Goal: Task Accomplishment & Management: Manage account settings

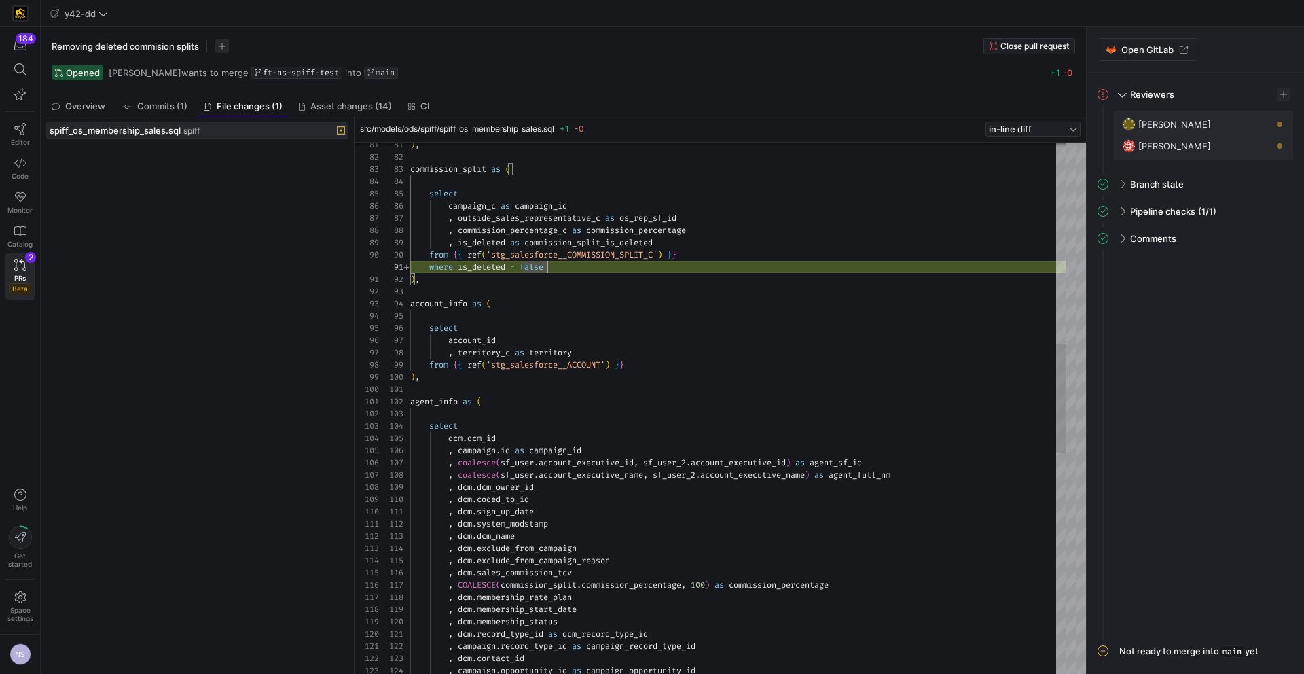
scroll to position [0, 137]
click at [23, 164] on icon at bounding box center [20, 163] width 12 height 10
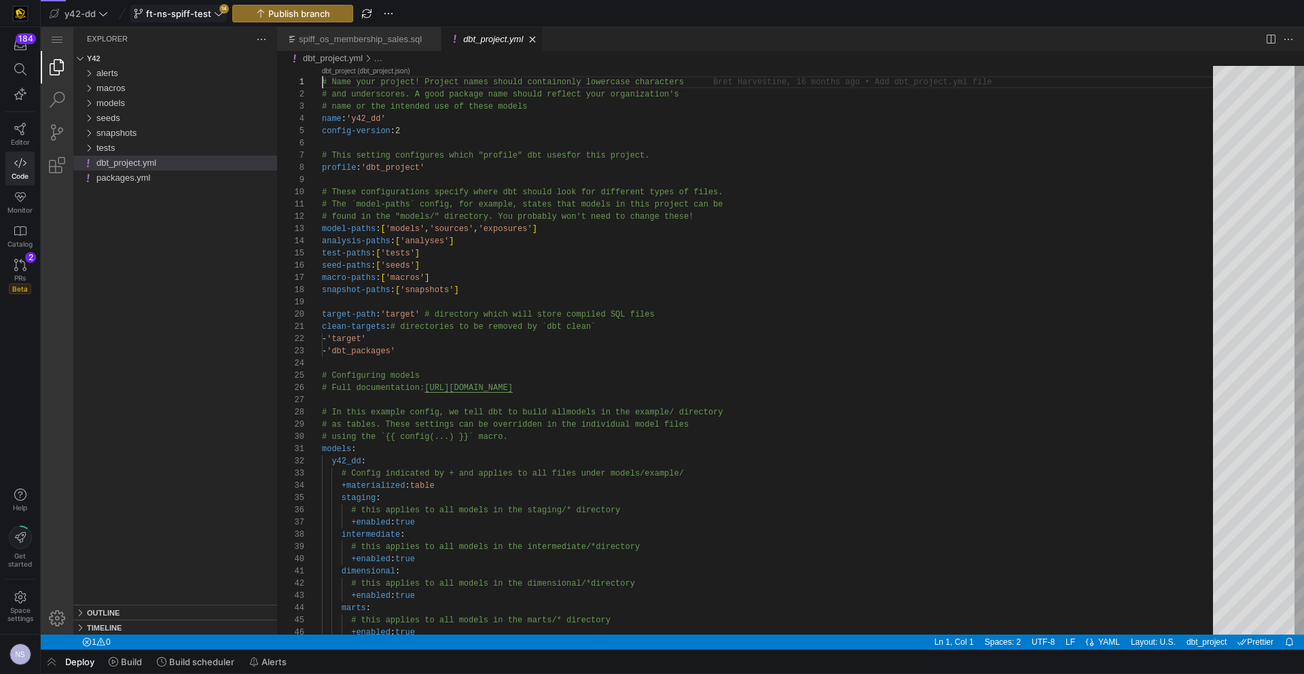
click at [200, 12] on span "ft-ns-spiff-test" at bounding box center [178, 13] width 65 height 11
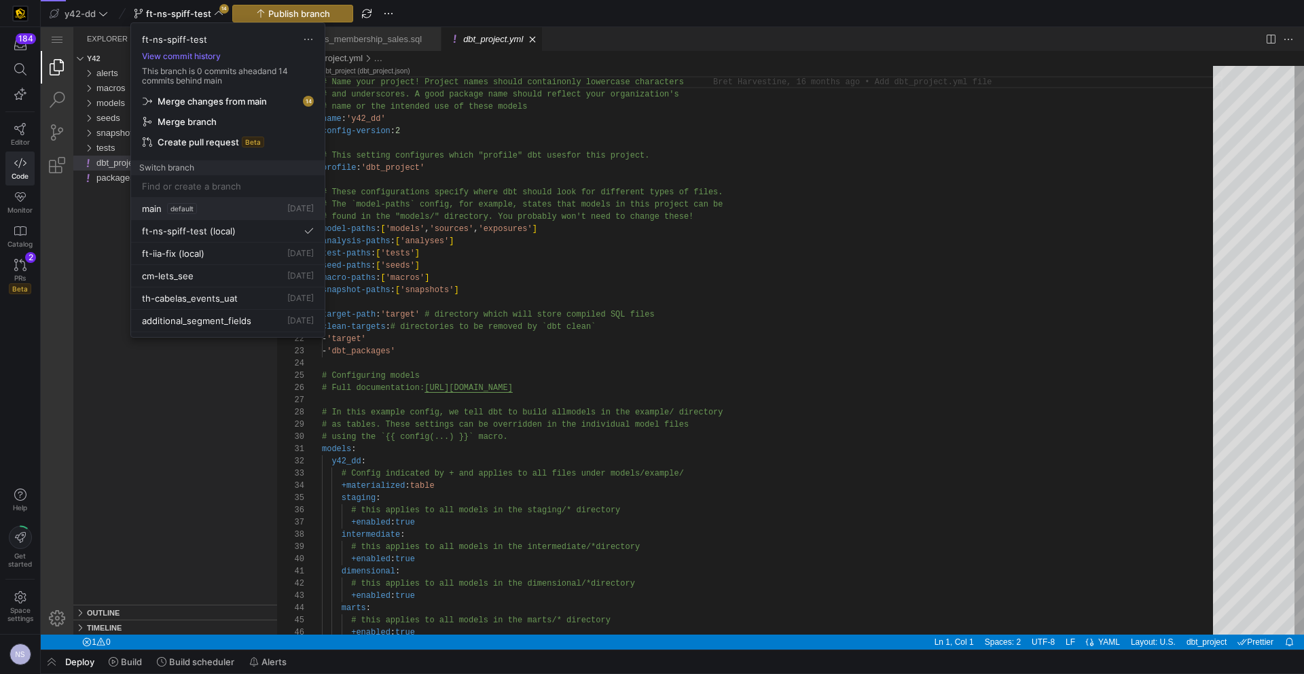
click at [188, 211] on span "default" at bounding box center [182, 208] width 30 height 11
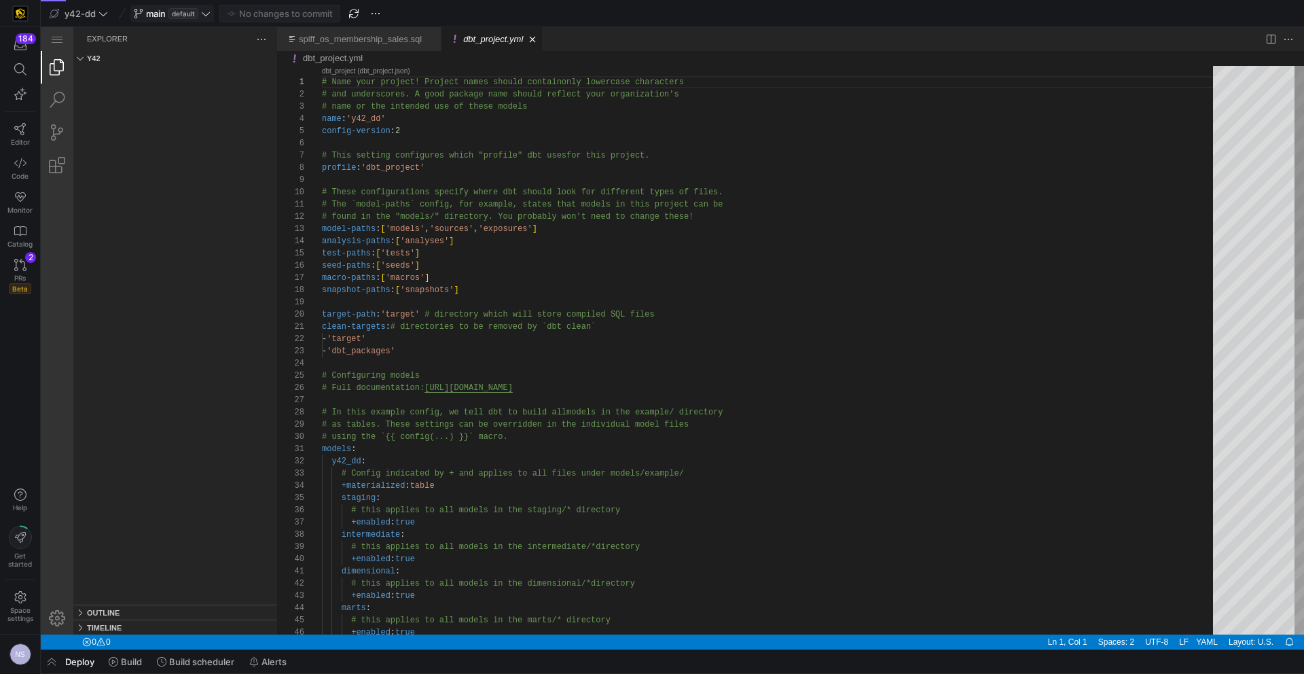
click at [185, 17] on span "default" at bounding box center [183, 13] width 30 height 11
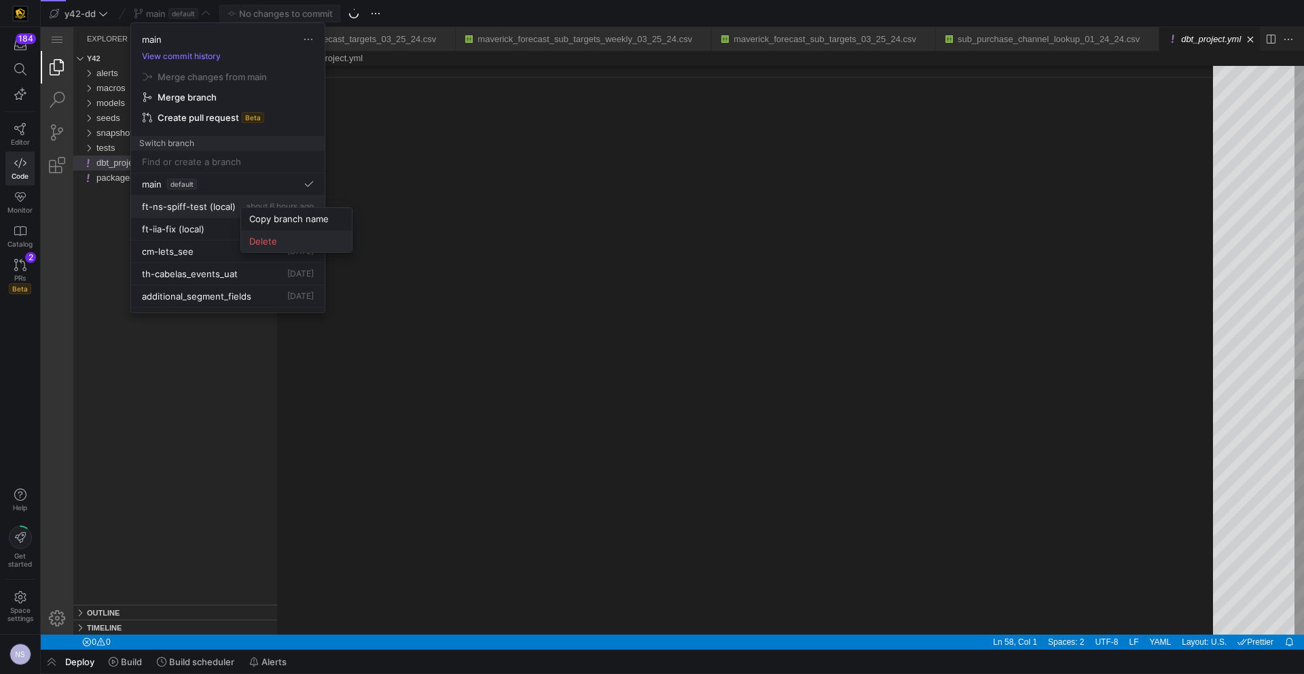
scroll to position [86, 0]
click at [269, 236] on span "Delete" at bounding box center [296, 241] width 94 height 11
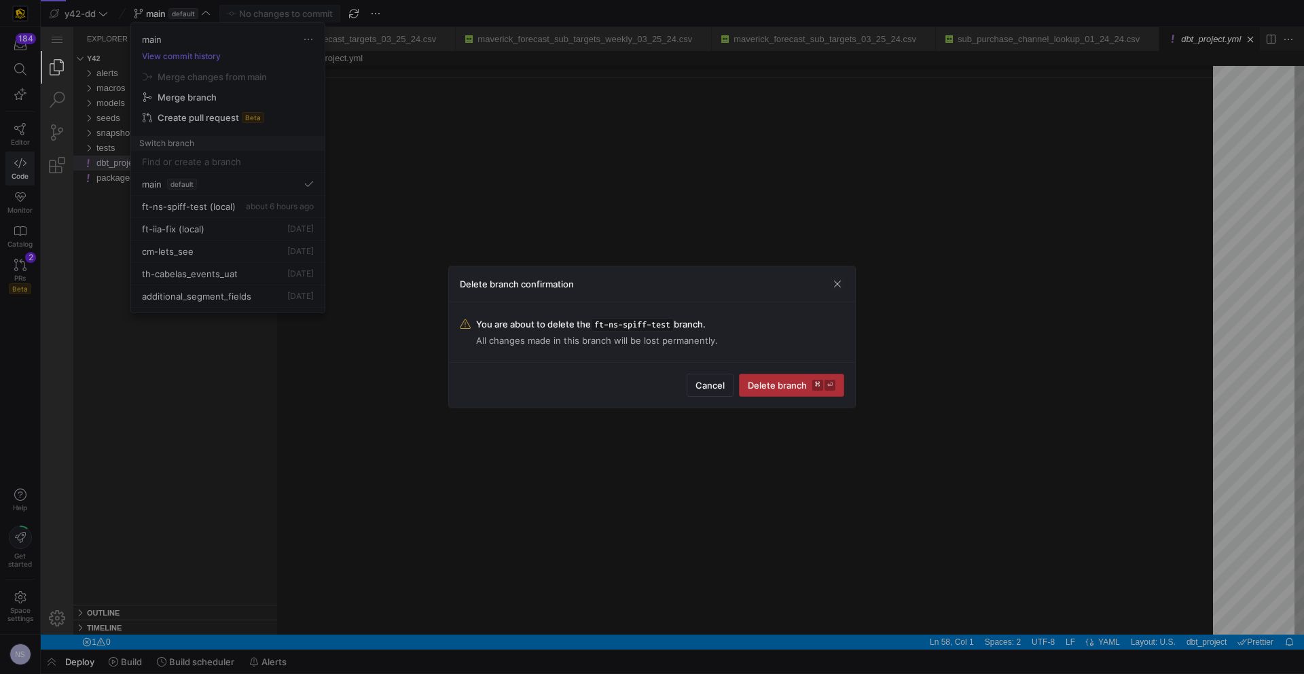
click at [768, 393] on span "submit" at bounding box center [792, 385] width 104 height 22
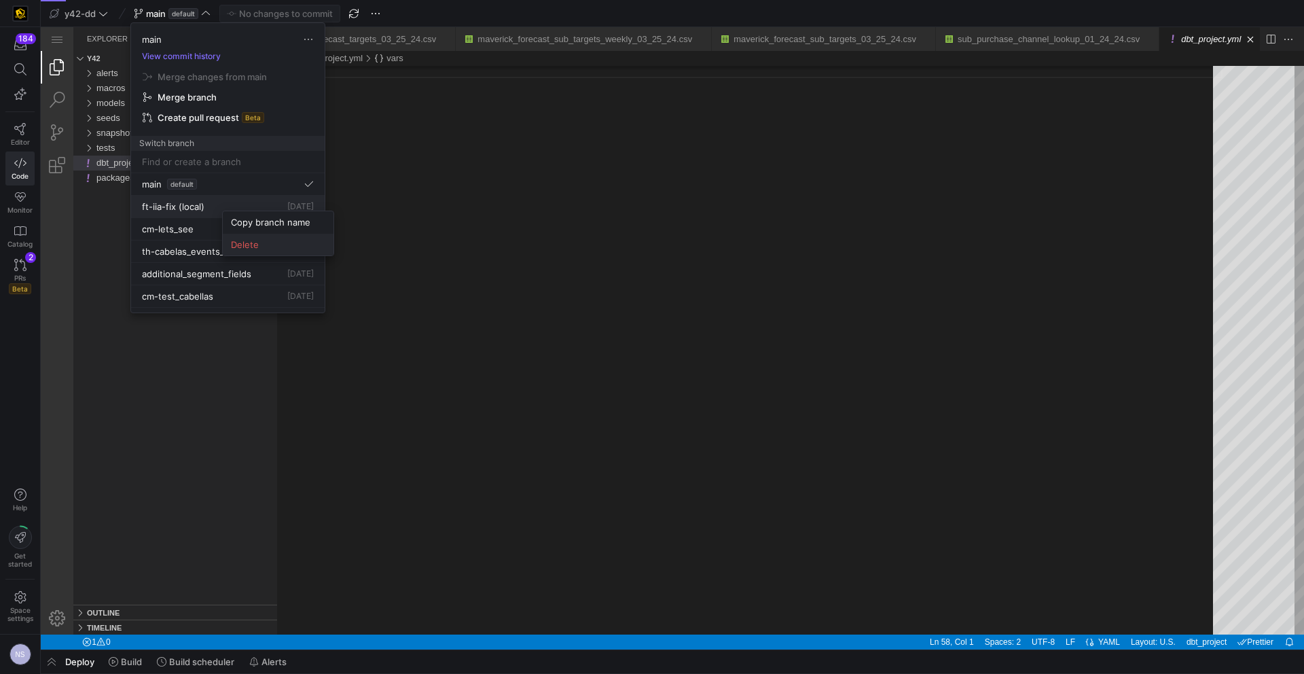
click at [306, 240] on span "Delete" at bounding box center [278, 244] width 94 height 11
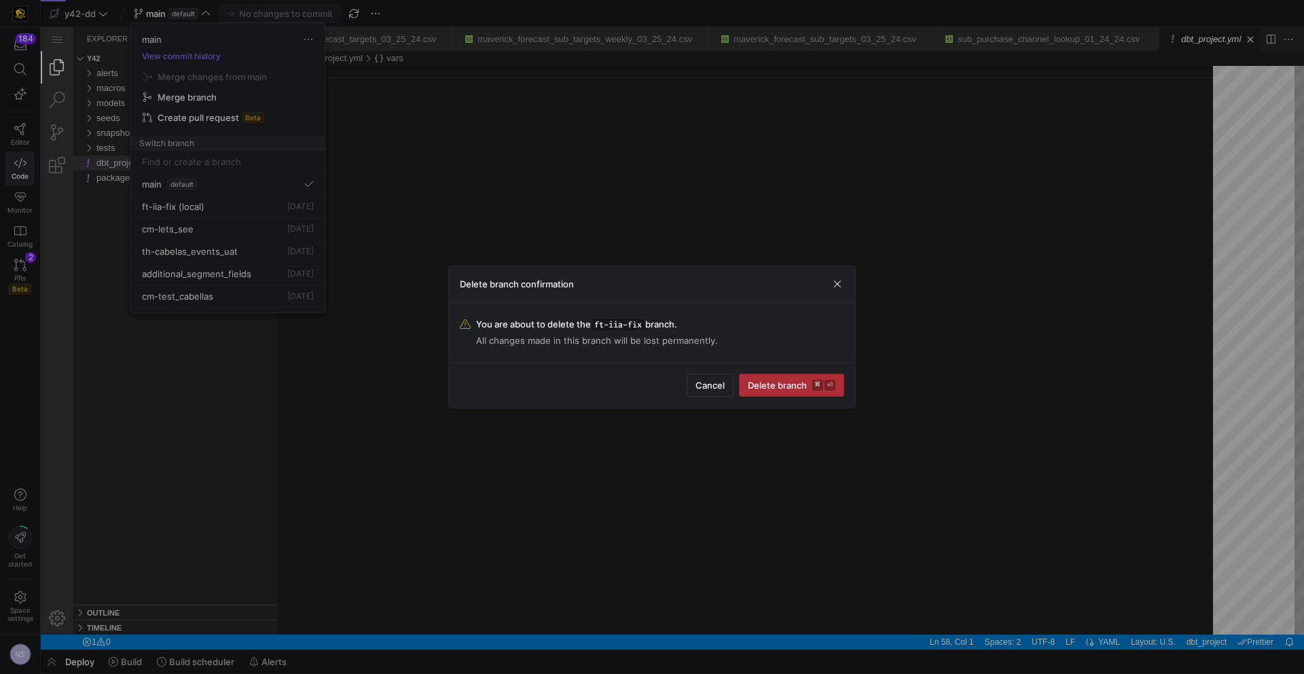
click at [791, 386] on span "Delete branch ⌘ ⏎" at bounding box center [792, 385] width 88 height 11
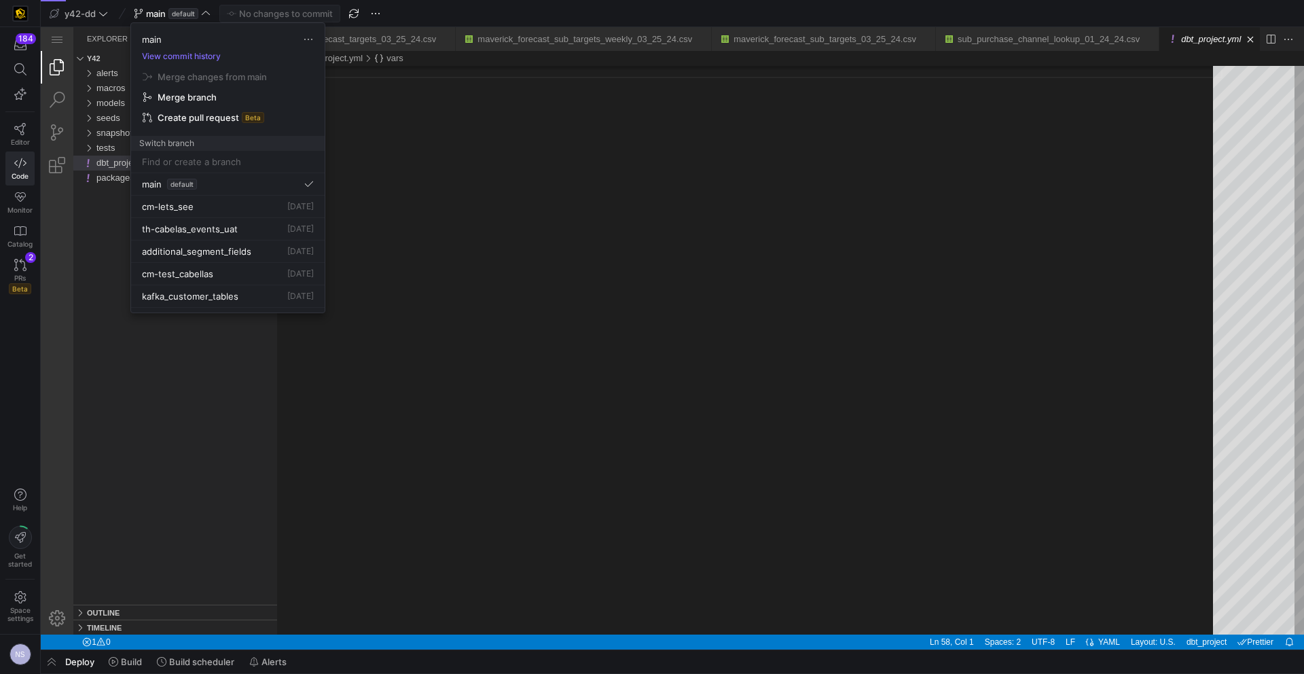
click at [499, 201] on div at bounding box center [652, 337] width 1304 height 674
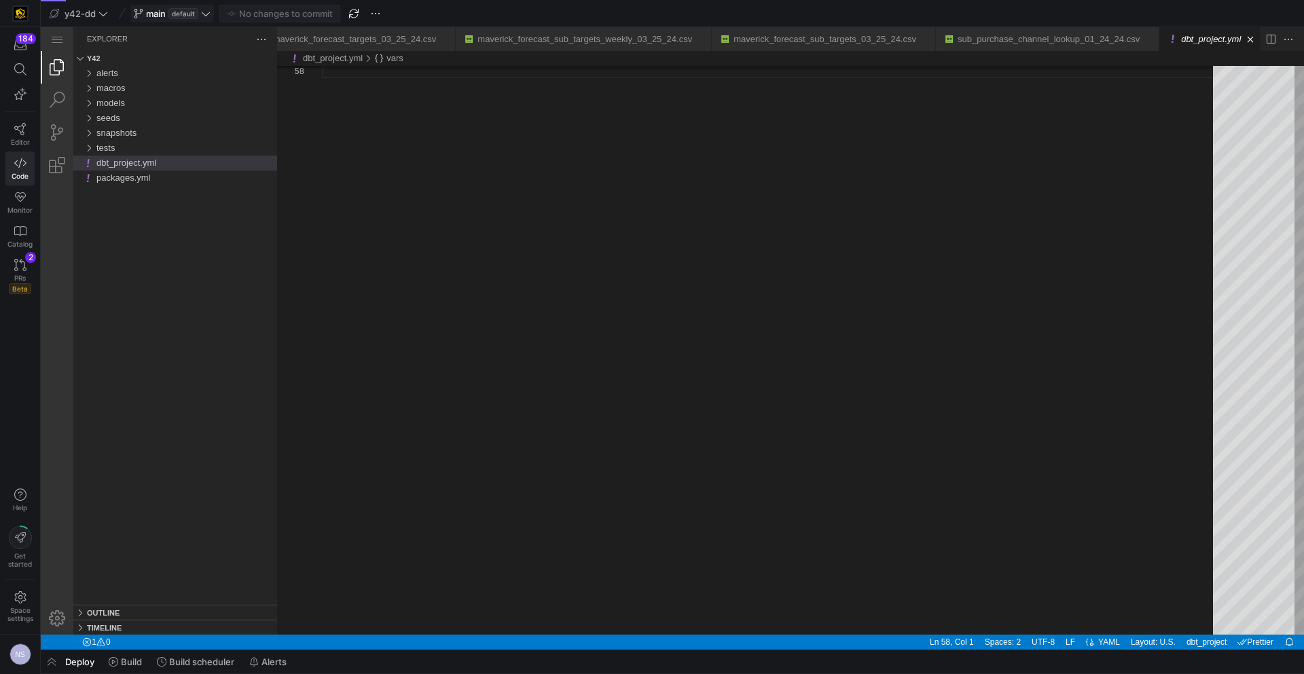
click at [196, 10] on span "default" at bounding box center [183, 13] width 30 height 11
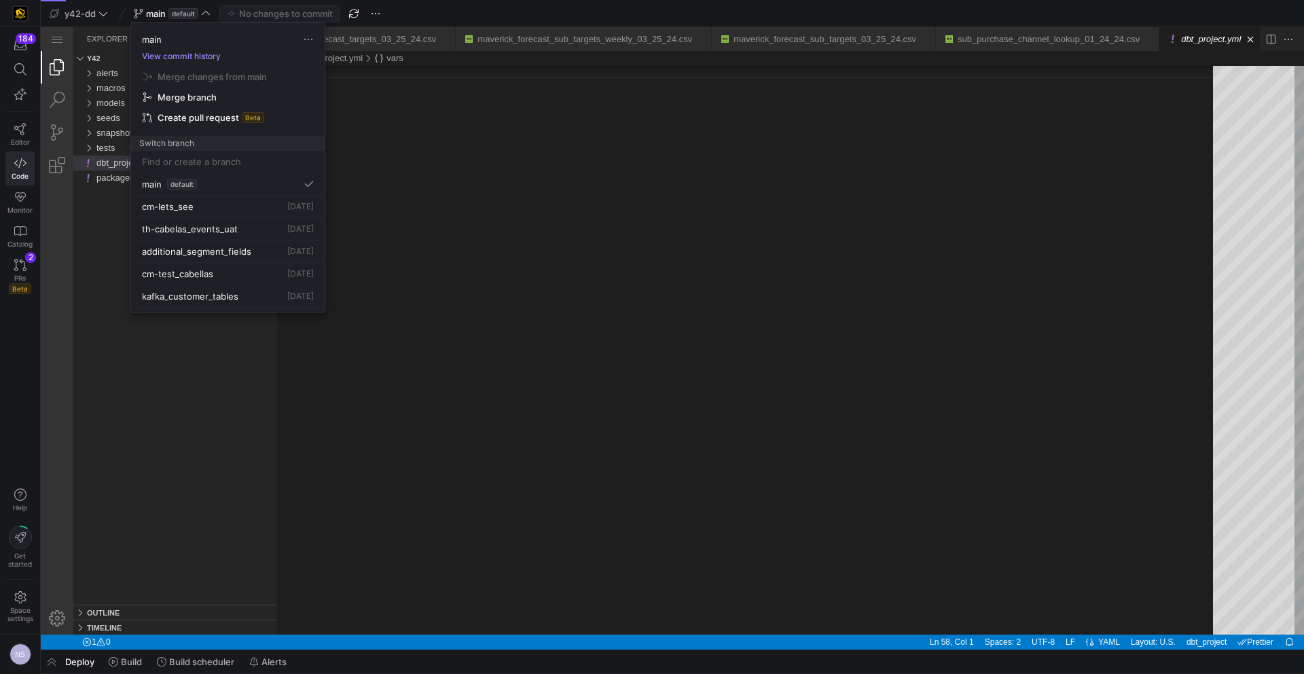
click at [196, 56] on button "View commit history" at bounding box center [181, 57] width 101 height 10
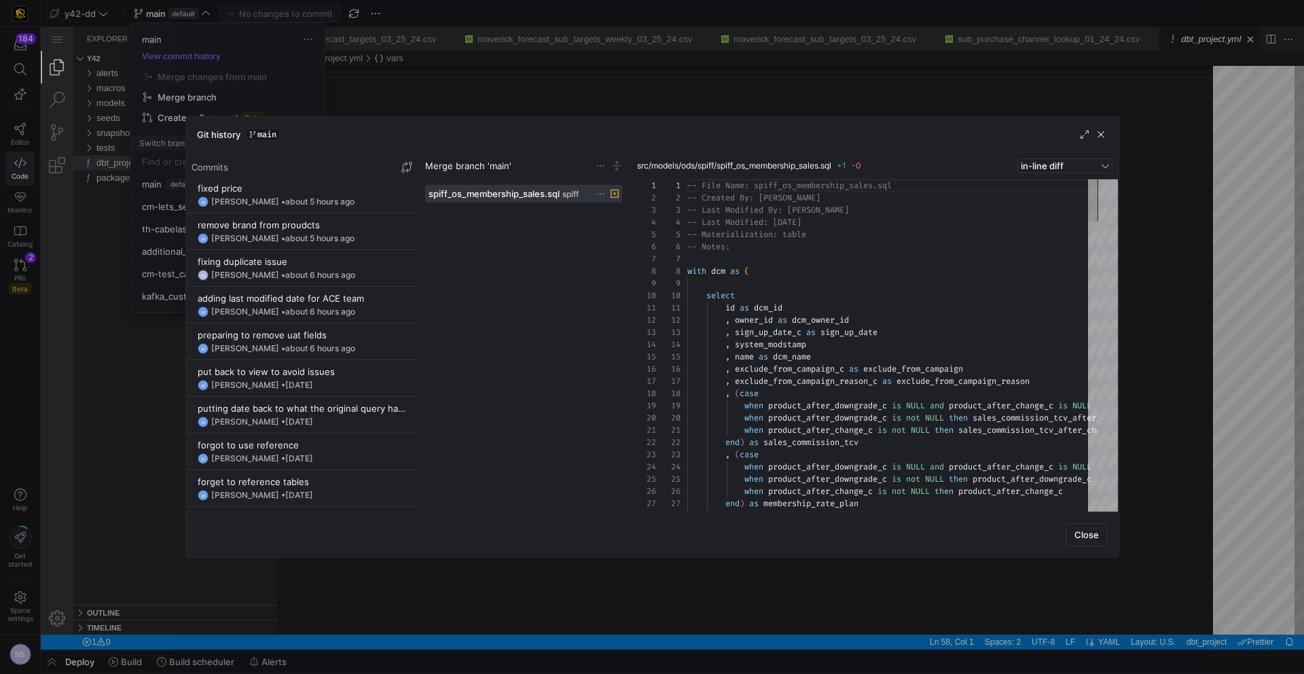
scroll to position [49, 0]
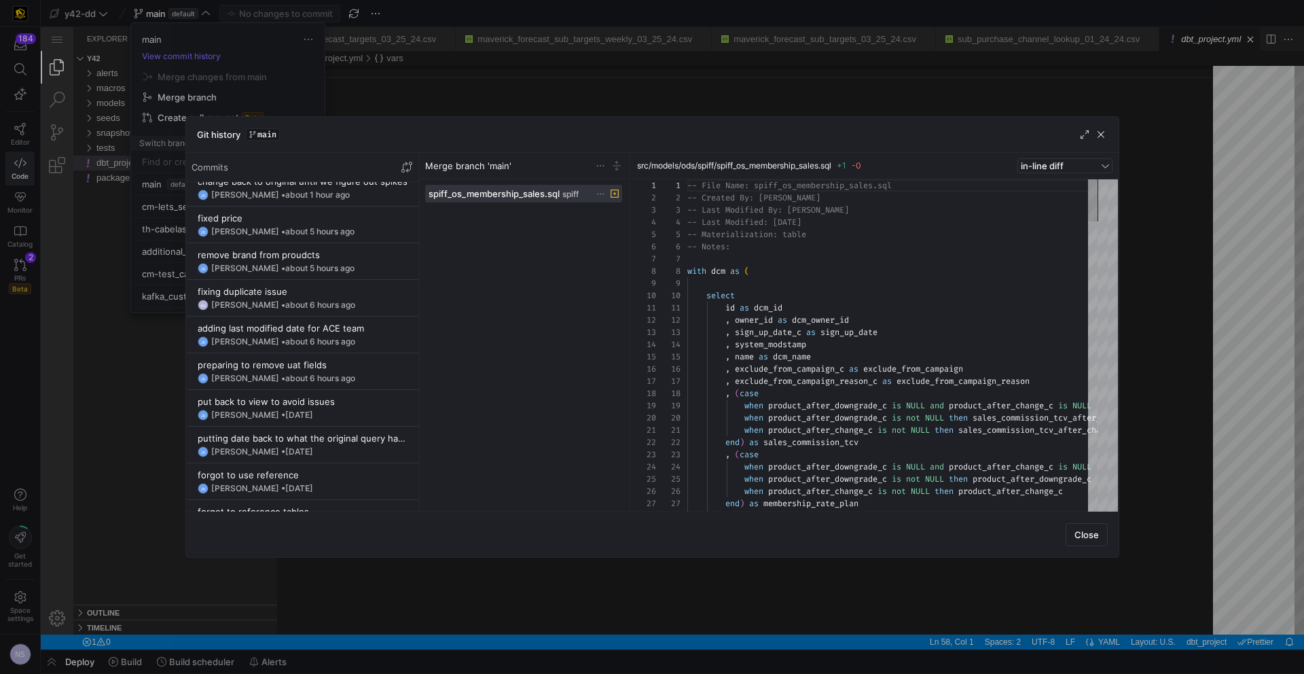
click at [327, 60] on div at bounding box center [652, 337] width 1304 height 674
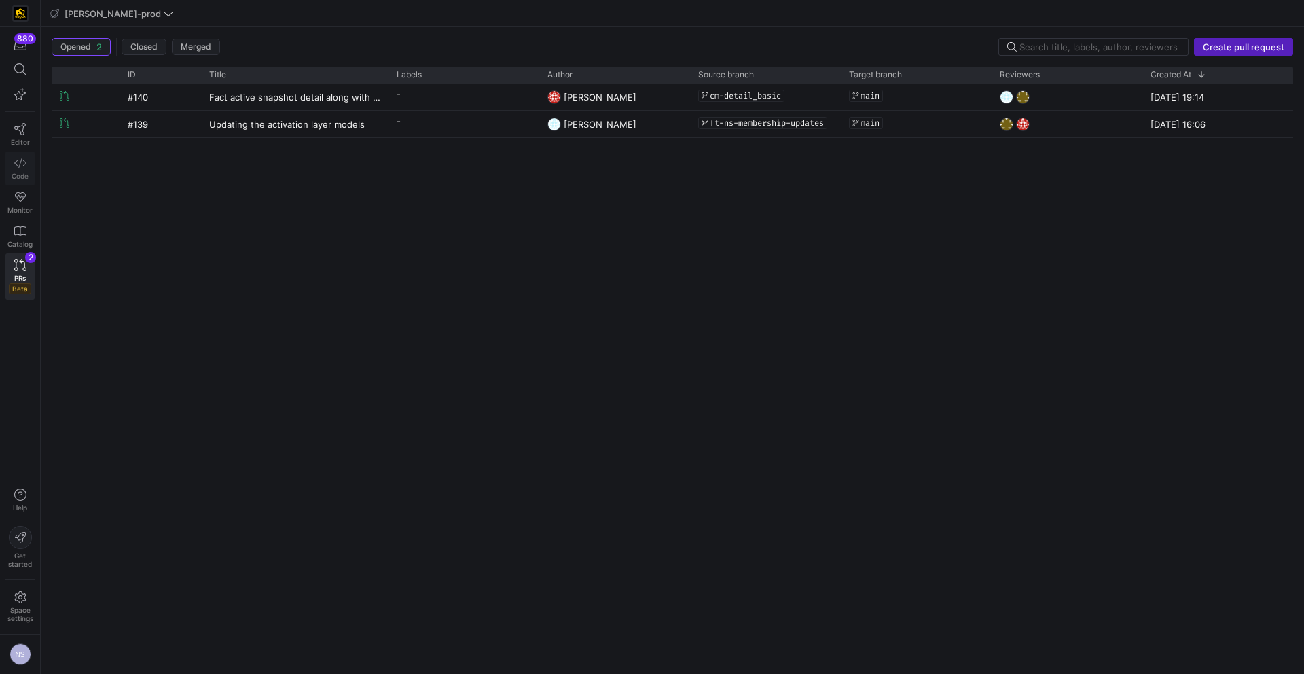
click at [22, 172] on span "Code" at bounding box center [20, 176] width 17 height 8
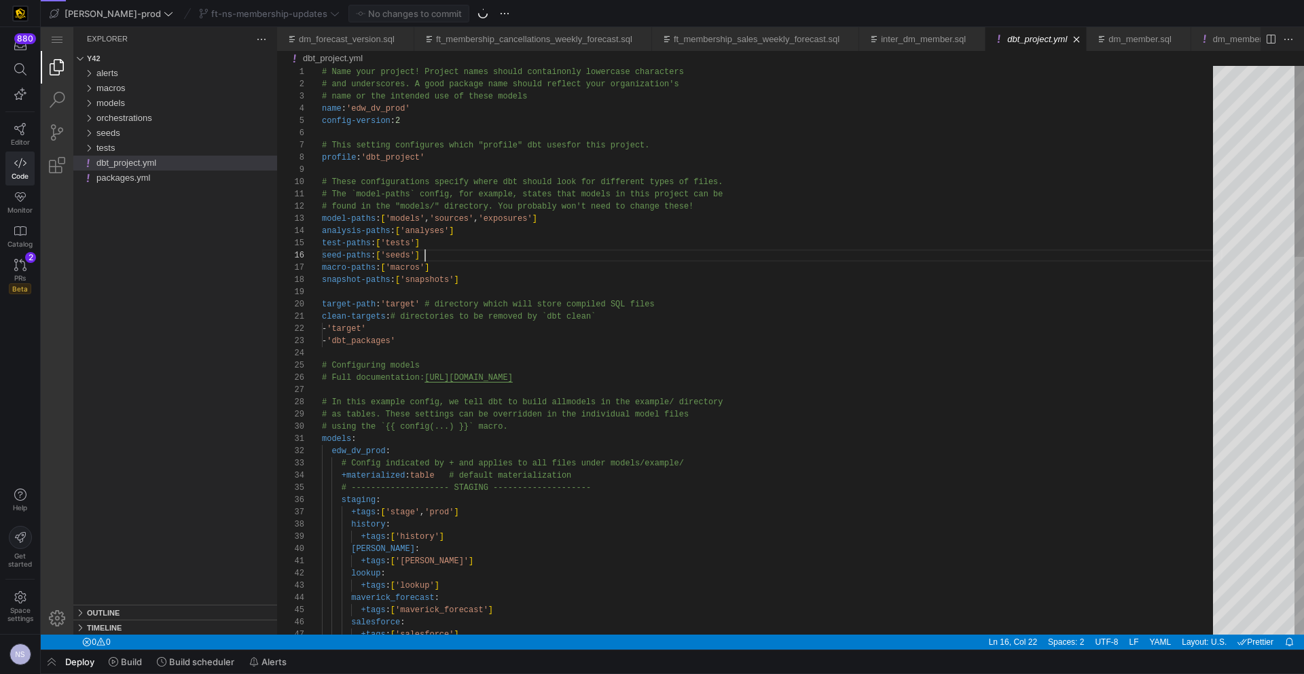
scroll to position [61, 103]
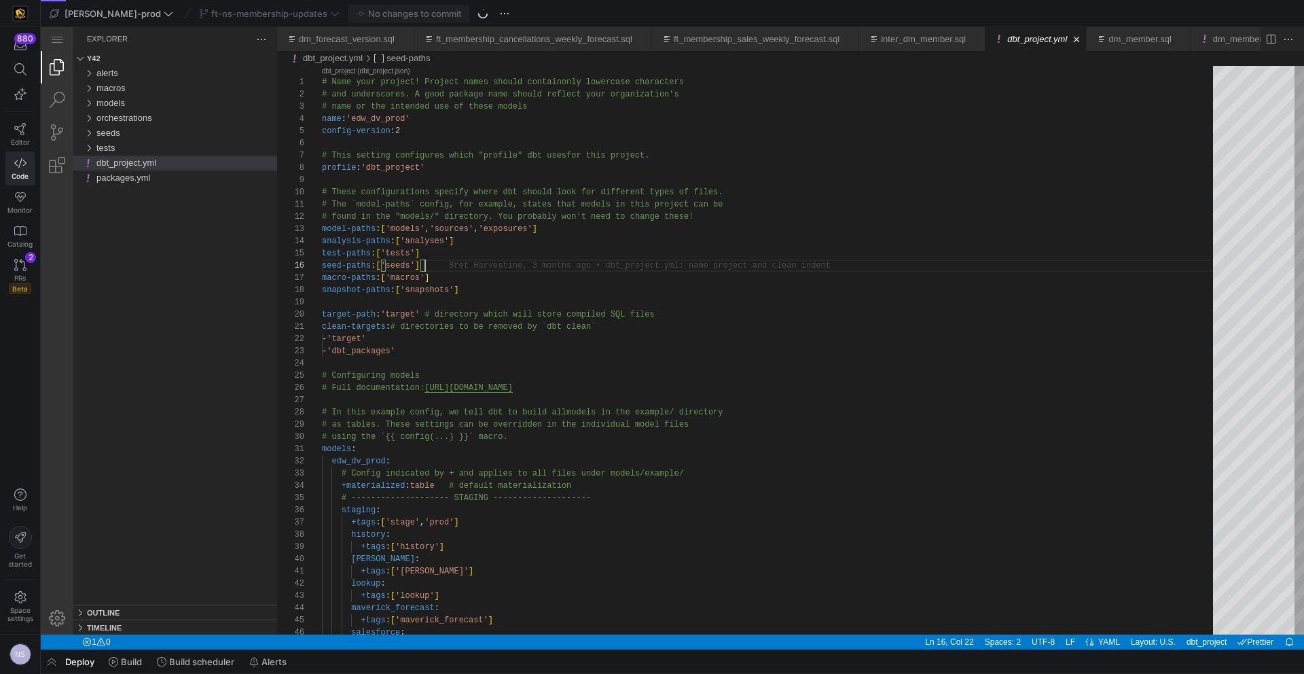
click at [251, 16] on div "ft-ns-membership-updates" at bounding box center [269, 14] width 147 height 18
drag, startPoint x: 343, startPoint y: 16, endPoint x: 265, endPoint y: 14, distance: 78.2
click at [348, 17] on div "No changes to commit" at bounding box center [408, 14] width 121 height 18
click at [258, 12] on div "ft-ns-membership-updates" at bounding box center [269, 14] width 147 height 18
click at [196, 20] on div "ft-ns-membership-updates" at bounding box center [269, 14] width 147 height 18
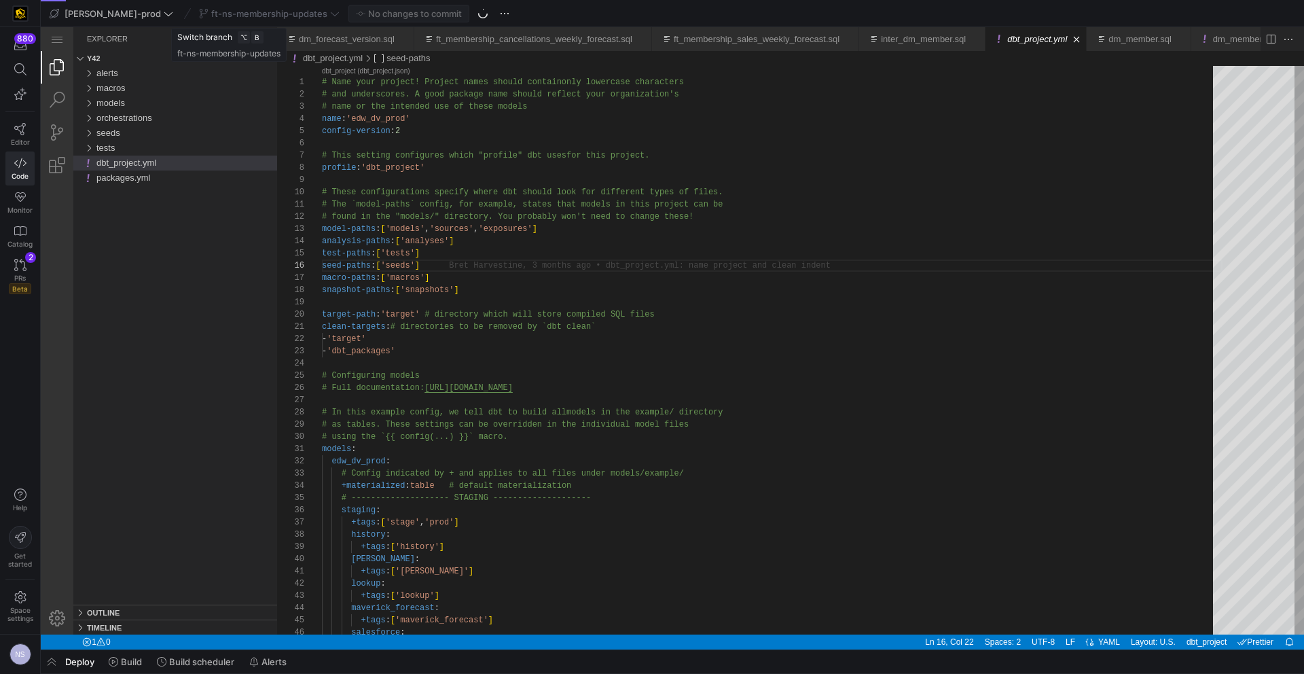
click at [266, 12] on div "ft-ns-membership-updates" at bounding box center [269, 14] width 147 height 18
click at [230, 15] on div "ft-ns-membership-updates" at bounding box center [269, 14] width 147 height 18
click at [348, 15] on div "No changes to commit" at bounding box center [408, 14] width 121 height 18
click at [265, 14] on div "ft-ns-membership-updates" at bounding box center [269, 14] width 147 height 18
click at [285, 13] on div "ft-ns-membership-updates" at bounding box center [269, 14] width 147 height 18
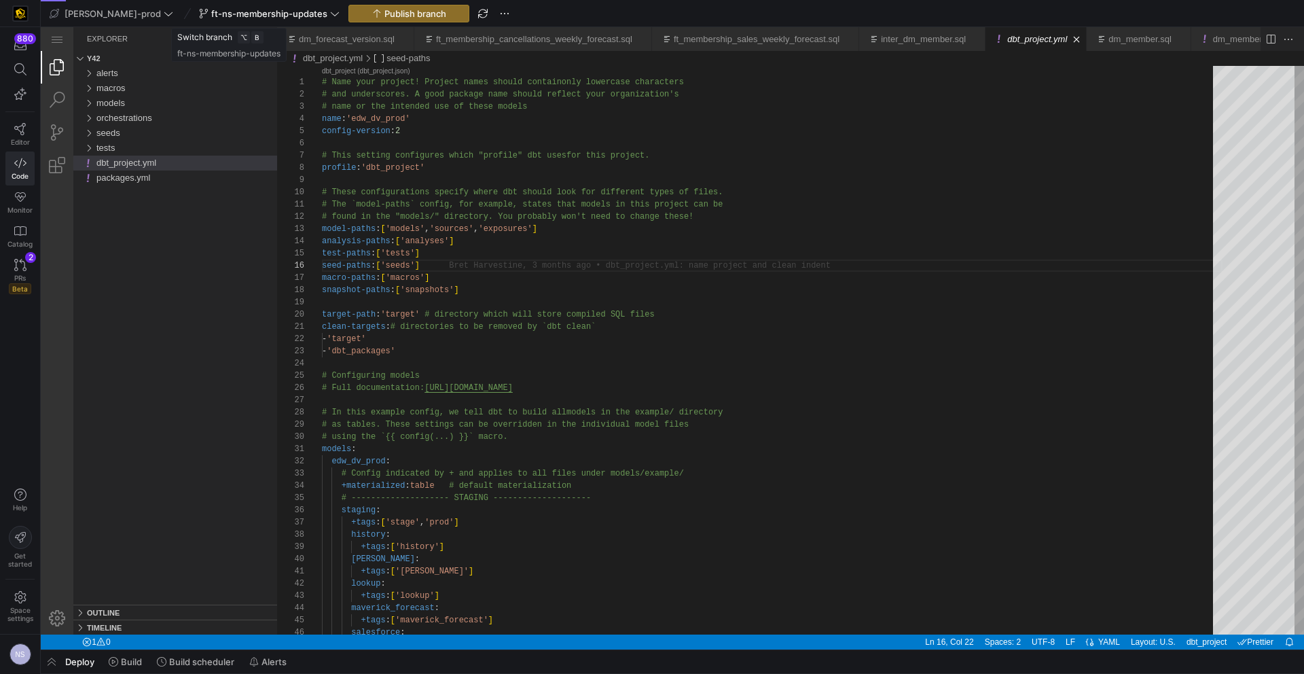
click at [273, 14] on span "ft-ns-membership-updates" at bounding box center [269, 13] width 116 height 11
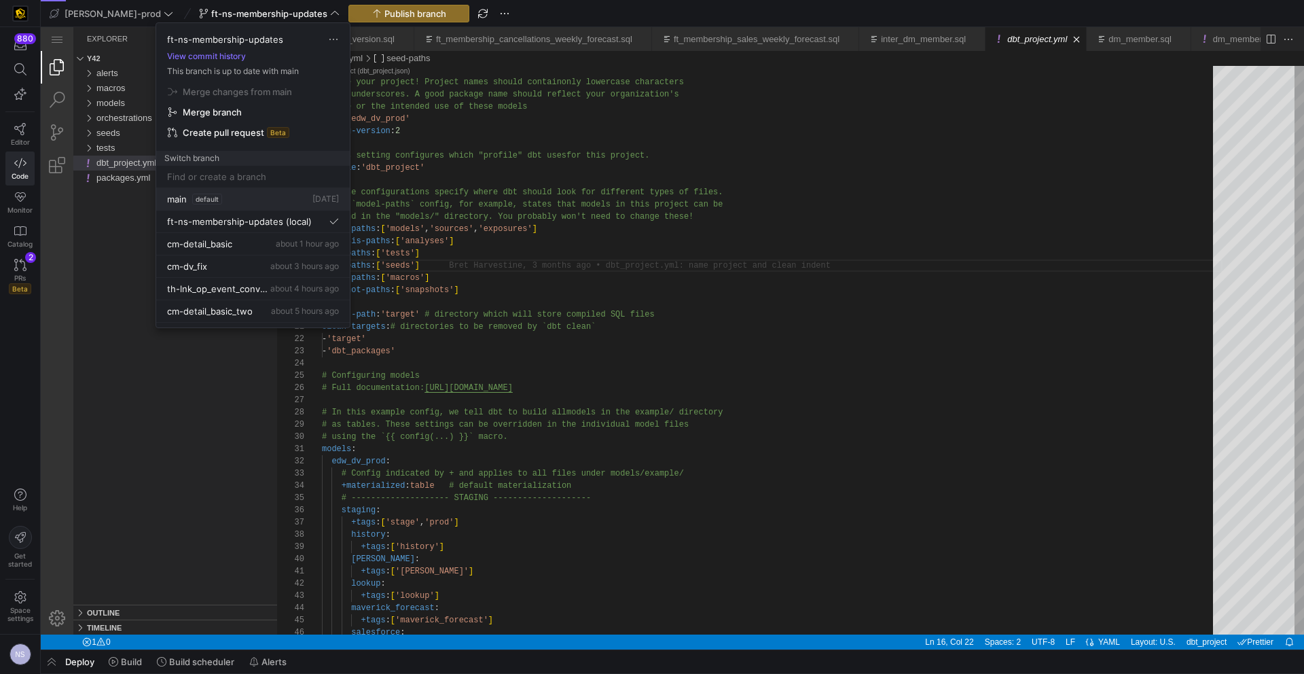
click at [211, 194] on span "default" at bounding box center [207, 199] width 30 height 11
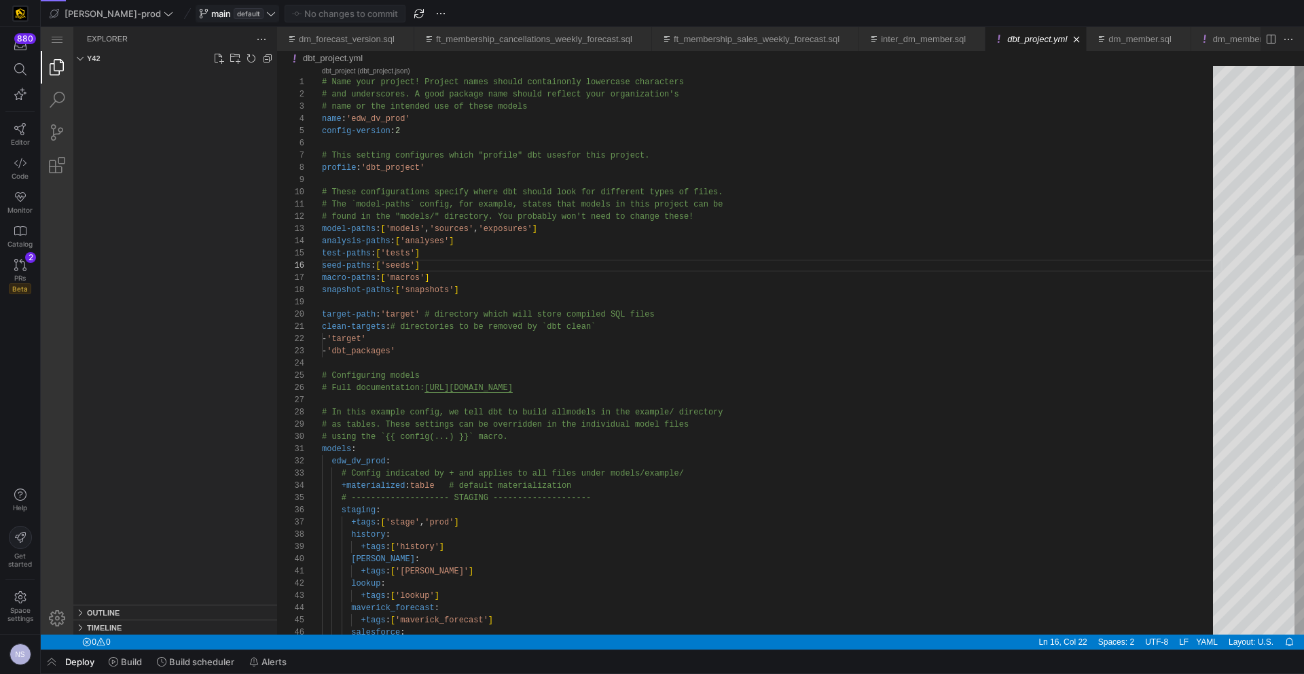
click at [234, 7] on button "main default" at bounding box center [238, 14] width 84 height 18
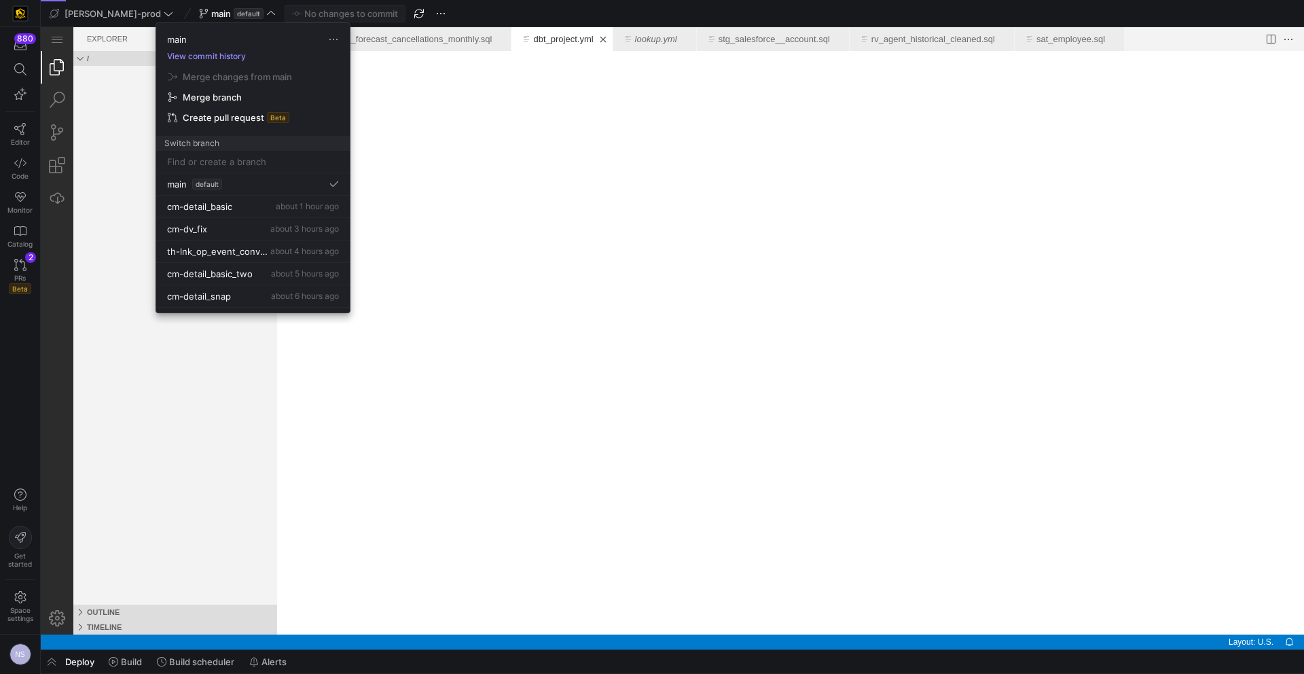
click at [207, 57] on button "View commit history" at bounding box center [206, 57] width 101 height 10
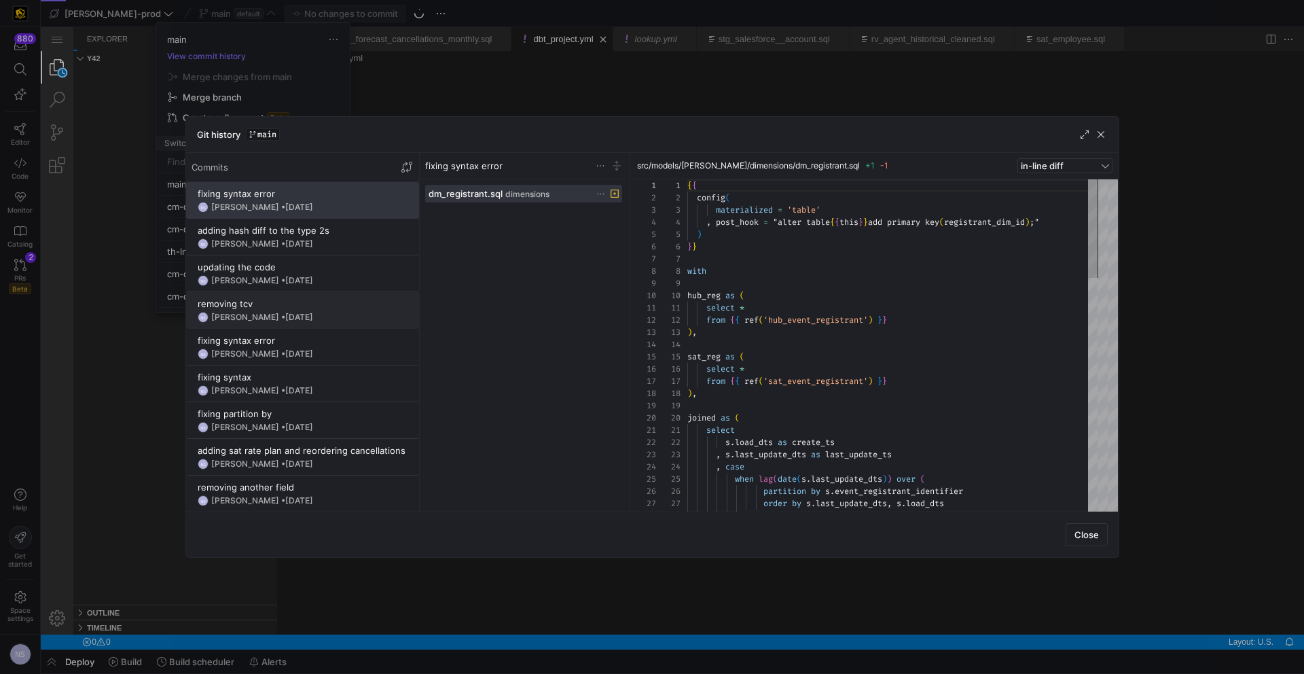
scroll to position [122, 0]
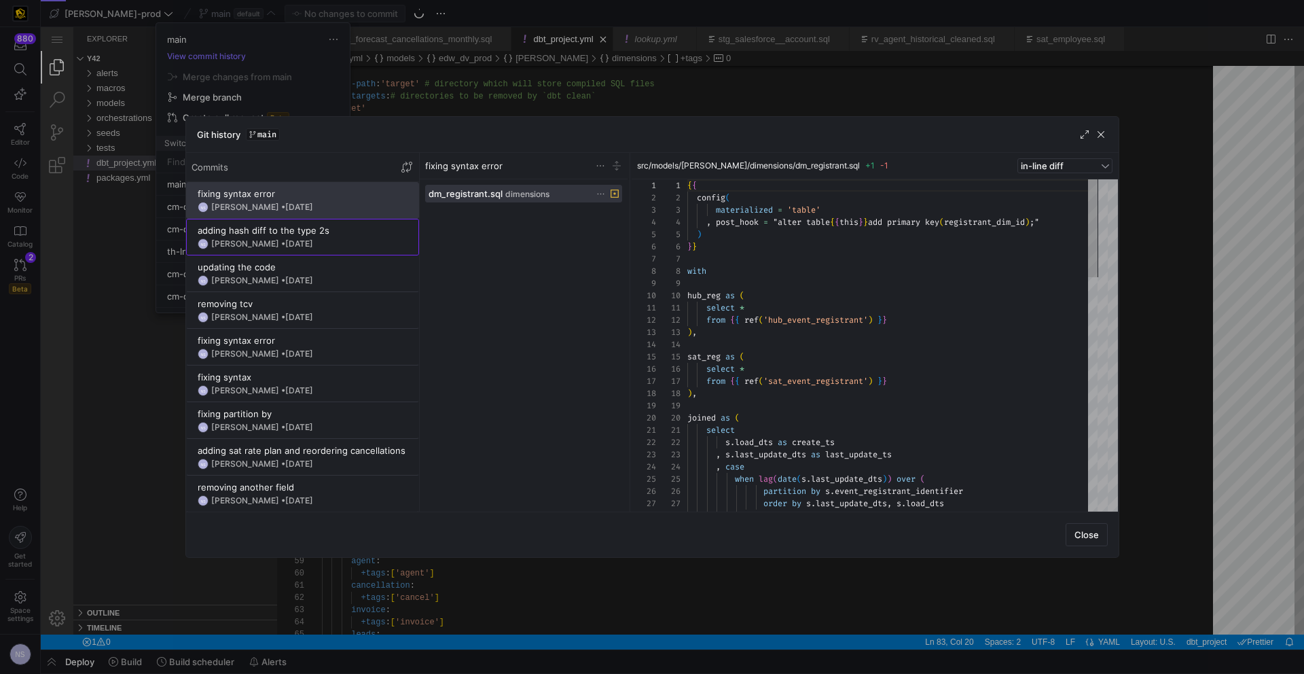
click at [323, 234] on div "adding hash diff to the type 2s" at bounding box center [303, 230] width 210 height 11
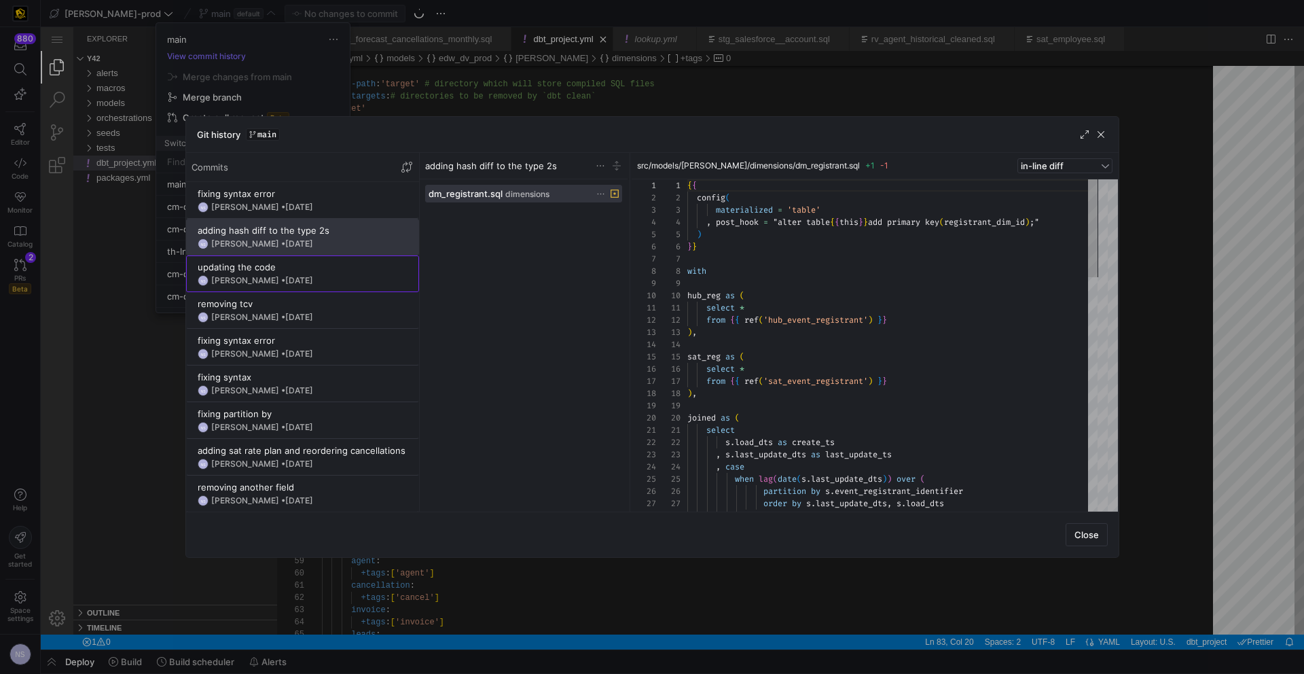
click at [313, 281] on span "[DATE]" at bounding box center [299, 280] width 28 height 10
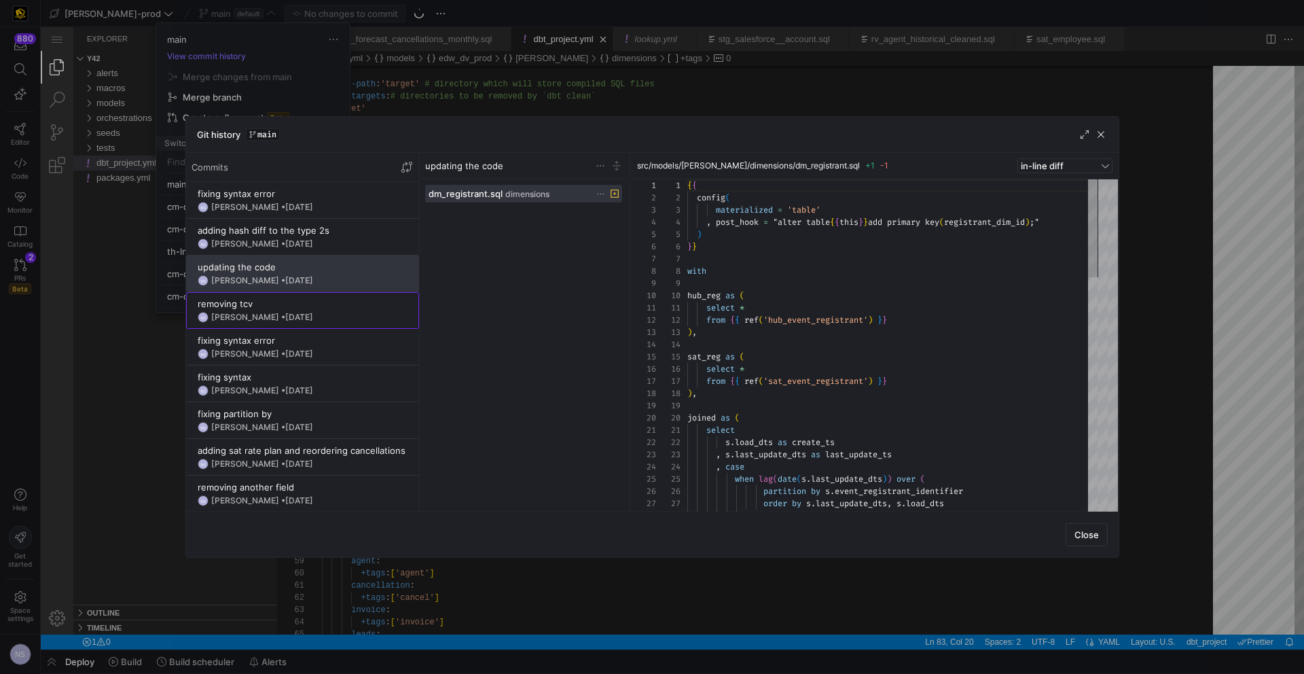
click at [306, 304] on div "removing tcv" at bounding box center [303, 303] width 210 height 11
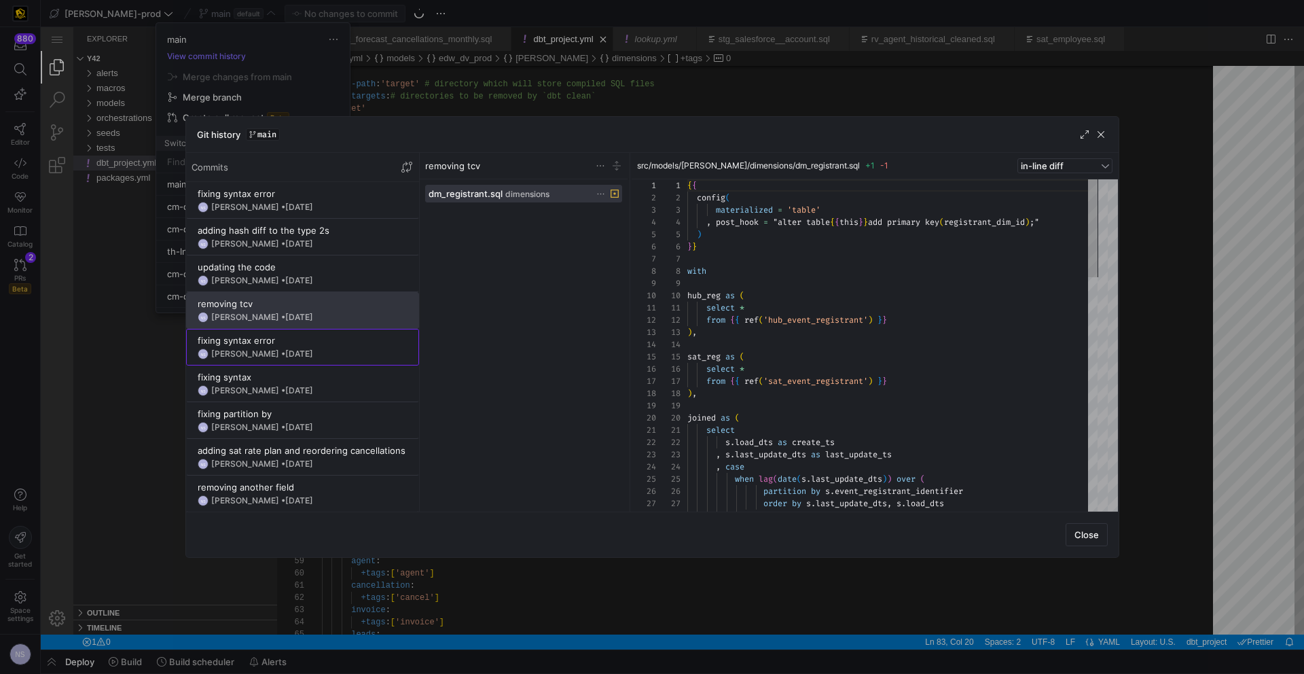
click at [312, 340] on div "fixing syntax error" at bounding box center [303, 340] width 210 height 11
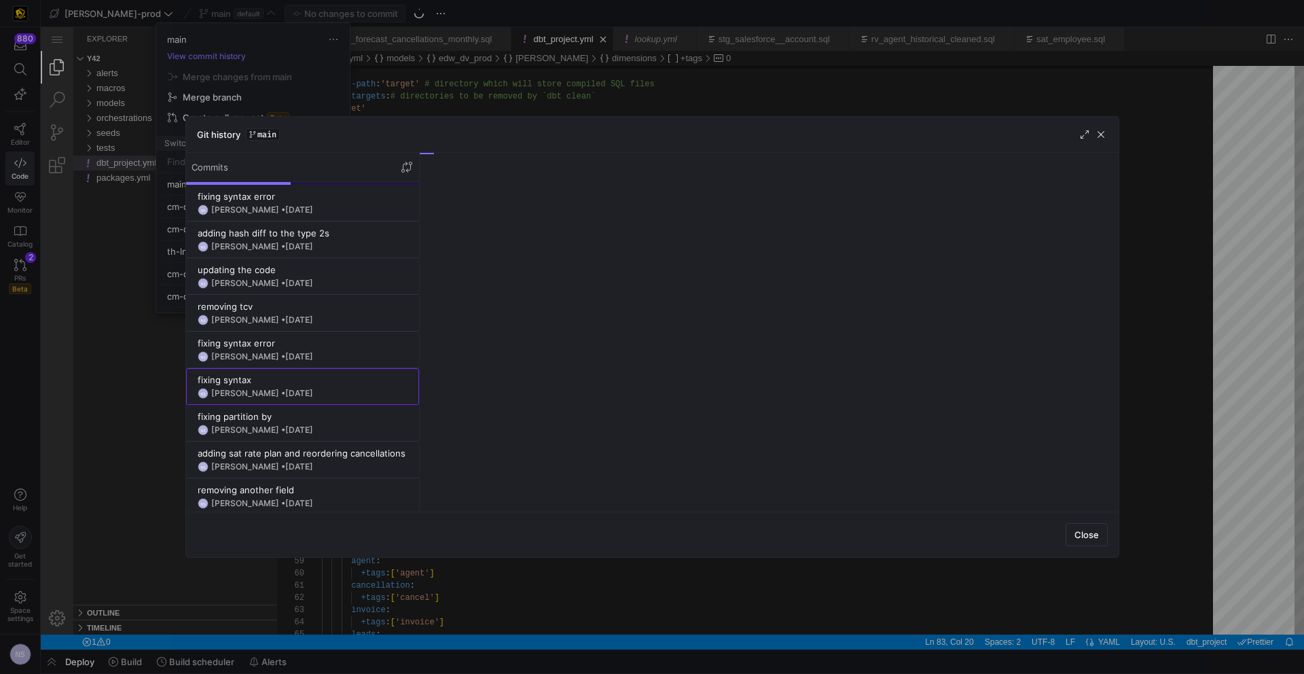
click at [309, 388] on div "NS [PERSON_NAME] • [DATE]" at bounding box center [303, 393] width 210 height 11
